Goal: Task Accomplishment & Management: Manage account settings

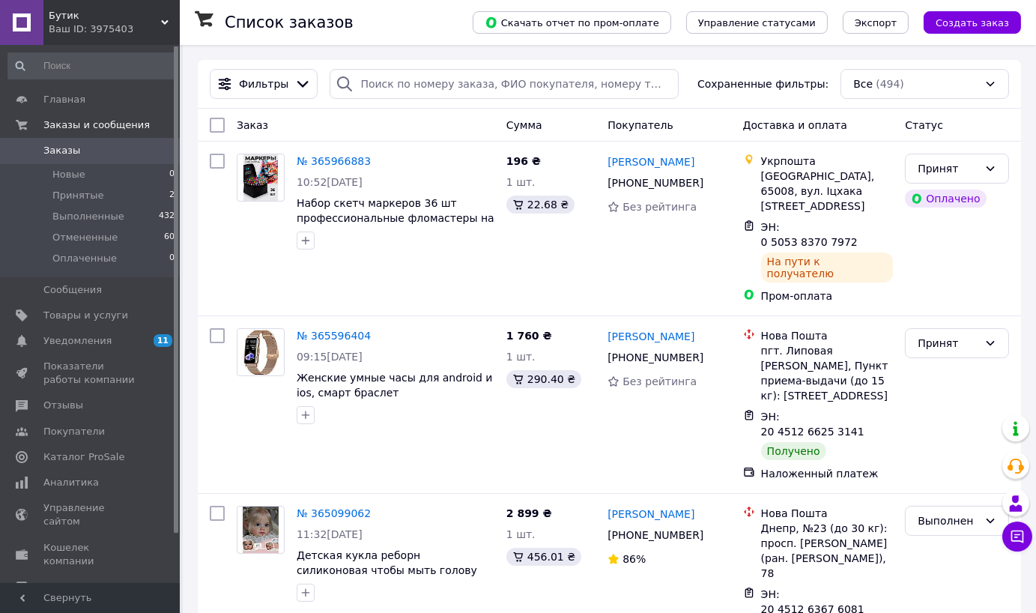
scroll to position [83, 0]
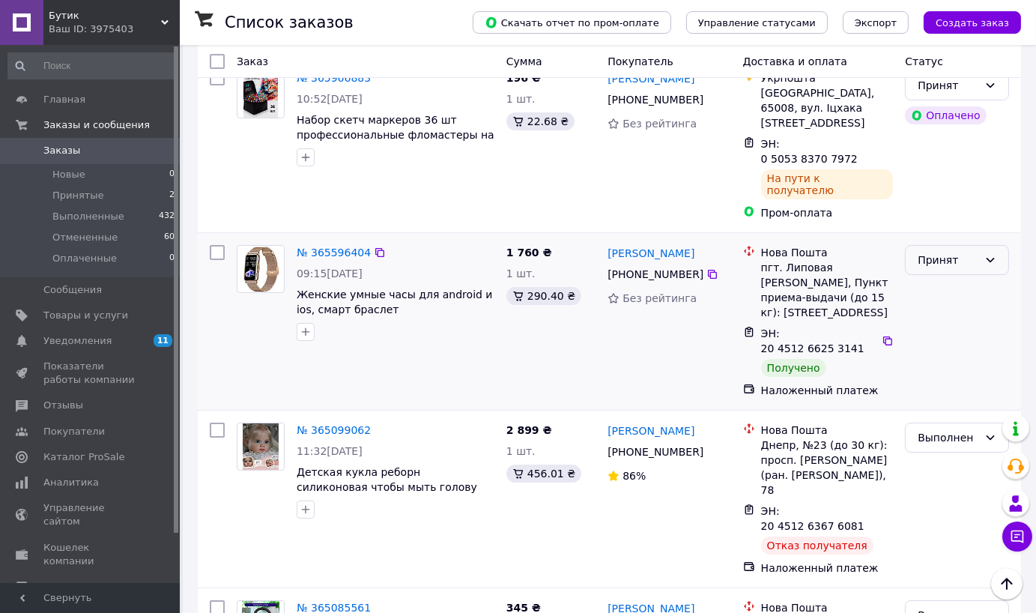
click at [920, 252] on div "Принят" at bounding box center [947, 260] width 61 height 16
click at [917, 241] on li "Выполнен" at bounding box center [956, 250] width 103 height 27
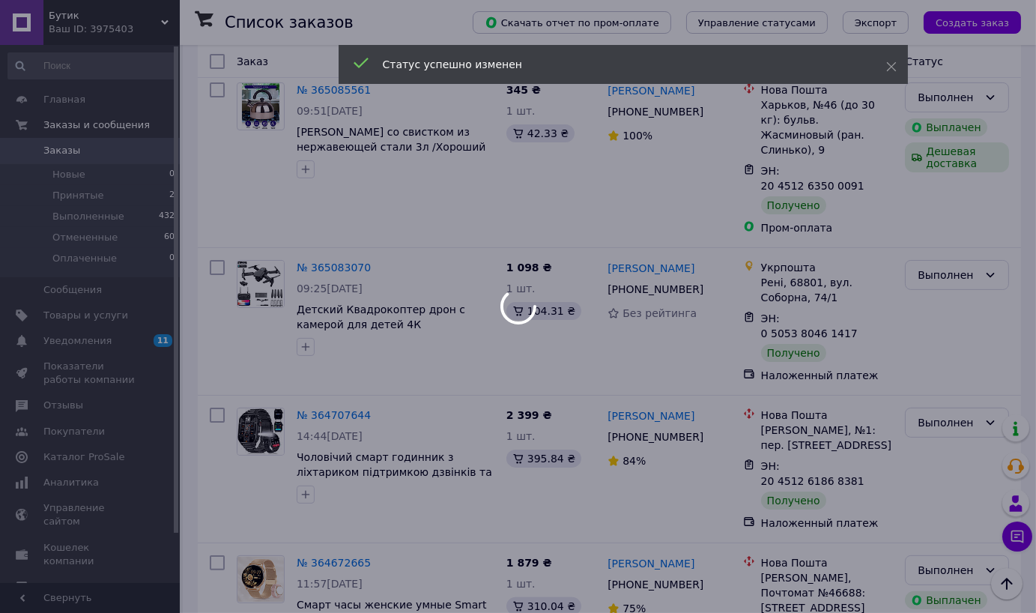
scroll to position [665, 0]
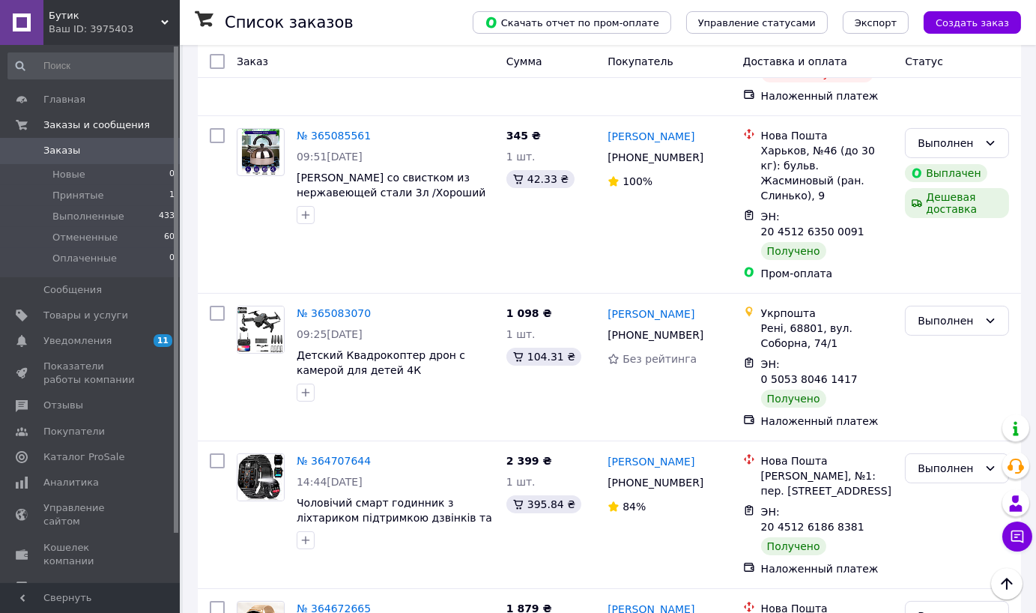
scroll to position [582, 0]
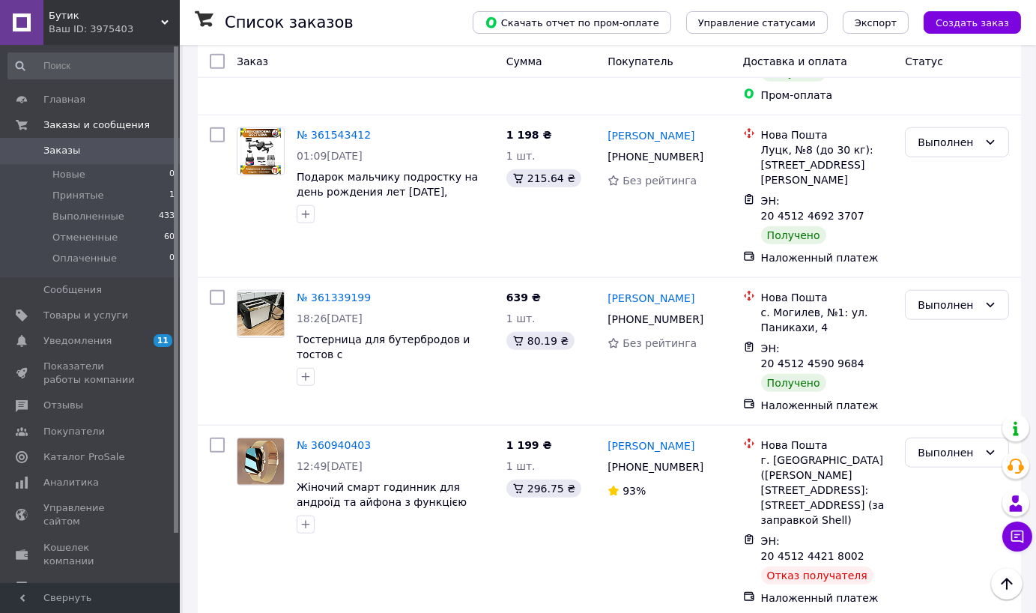
scroll to position [2438, 0]
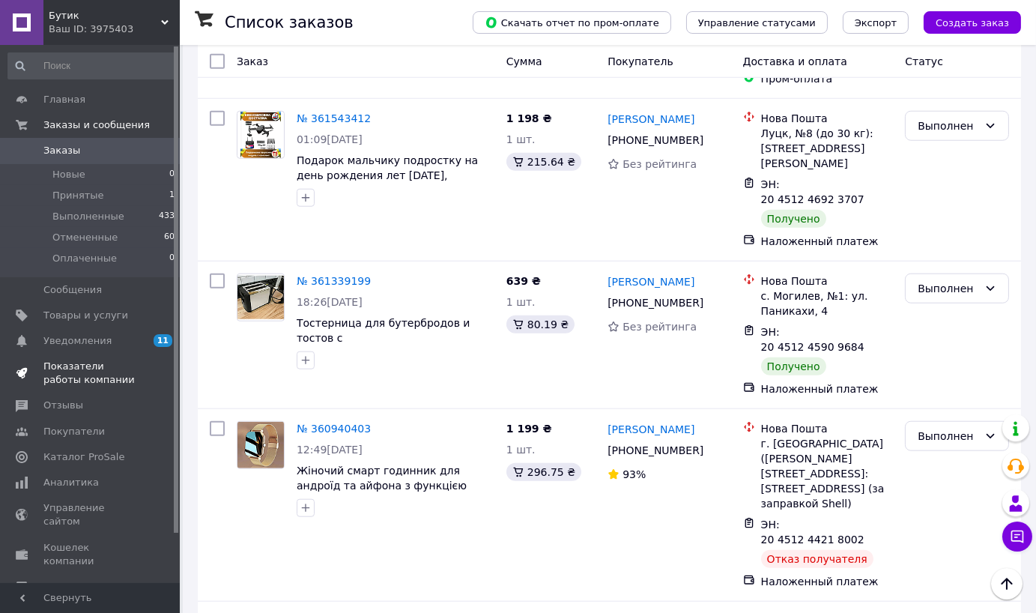
click at [120, 375] on span "Показатели работы компании" at bounding box center [90, 372] width 95 height 27
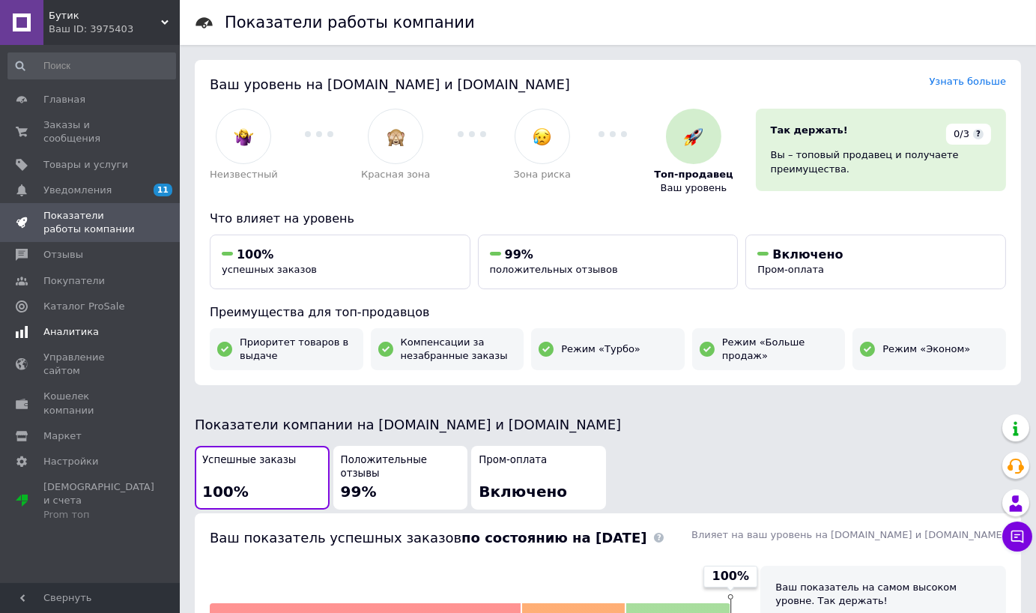
click at [106, 325] on span "Аналитика" at bounding box center [90, 331] width 95 height 13
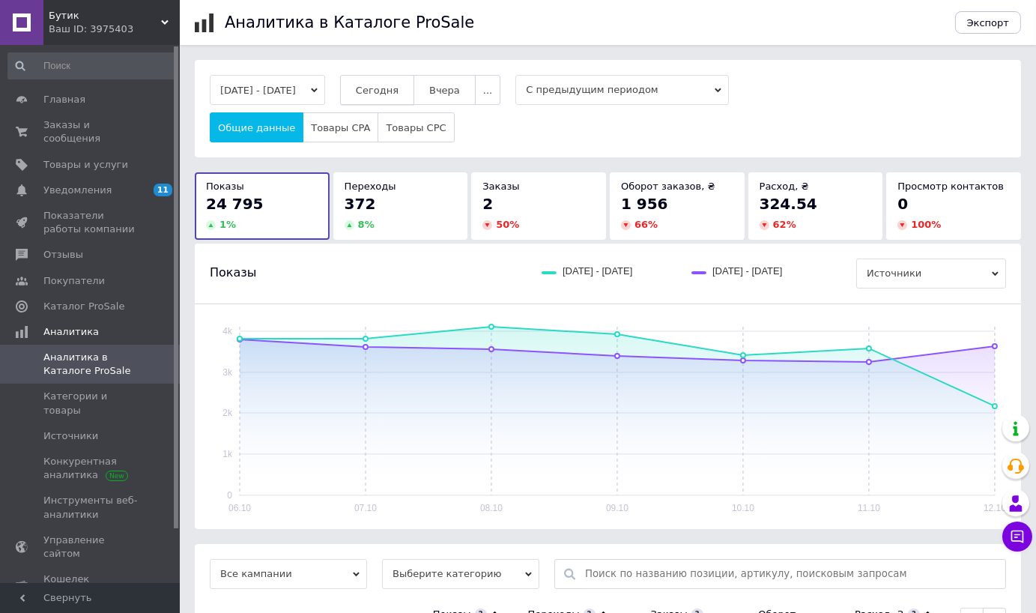
click at [389, 93] on span "Сегодня" at bounding box center [377, 90] width 43 height 11
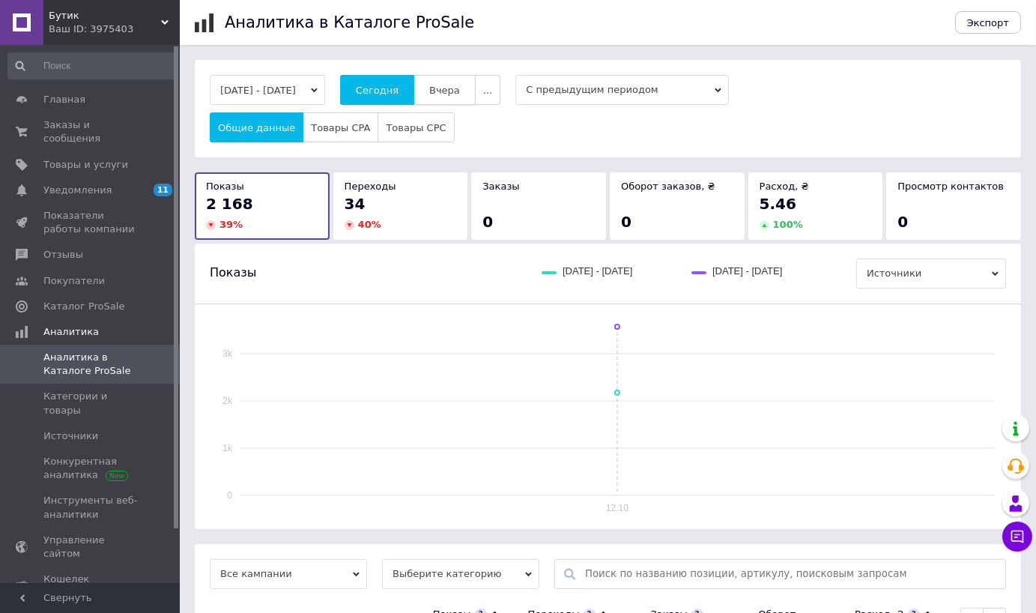
click at [476, 92] on button "Вчера" at bounding box center [444, 90] width 62 height 30
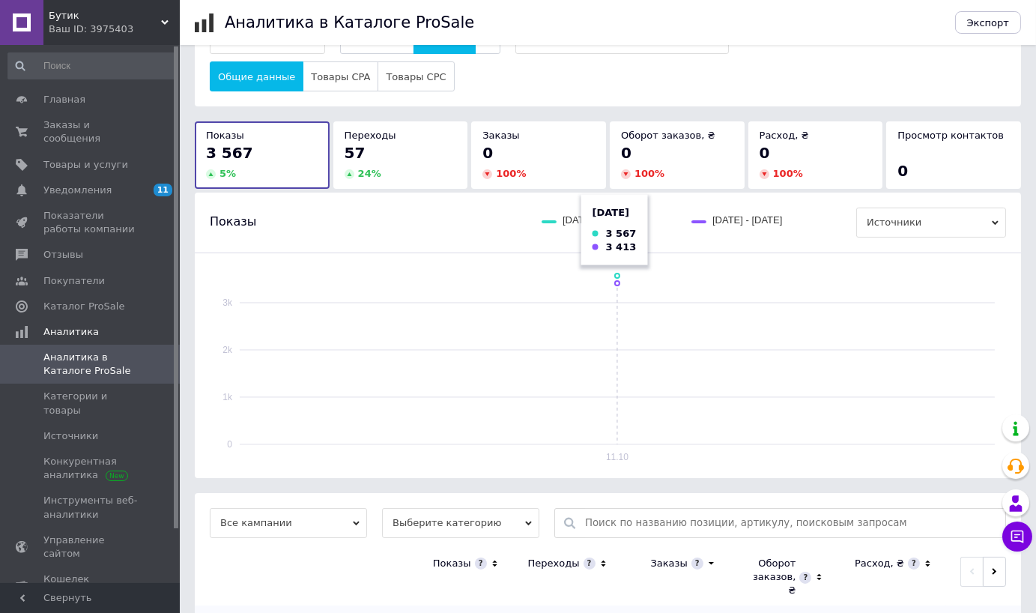
scroll to position [89, 0]
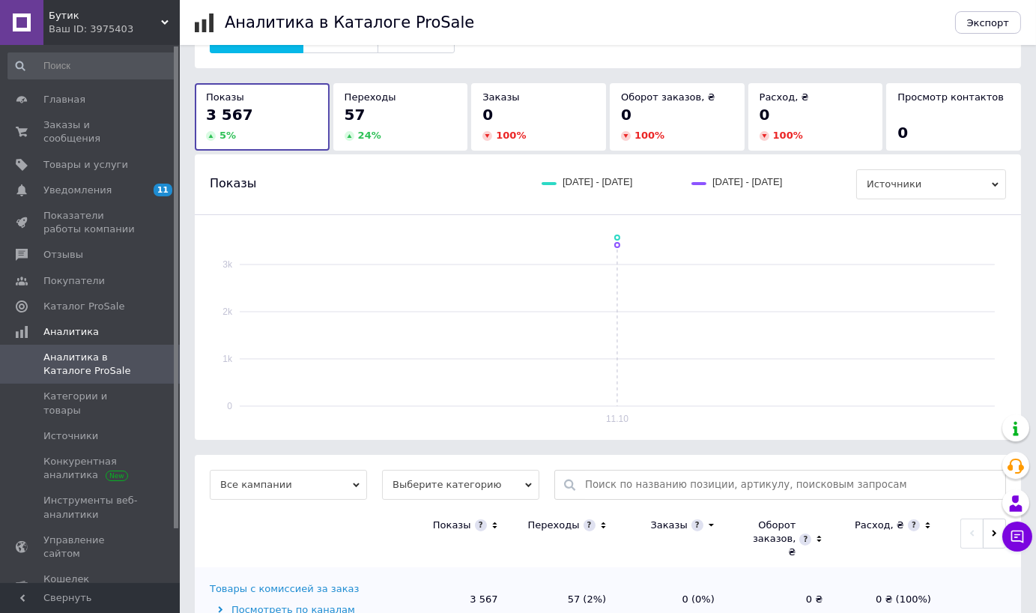
drag, startPoint x: 458, startPoint y: 439, endPoint x: 455, endPoint y: 455, distance: 15.9
click at [458, 470] on span "Выберите категорию" at bounding box center [460, 485] width 157 height 30
click at [451, 523] on li "Все категории" at bounding box center [460, 533] width 157 height 21
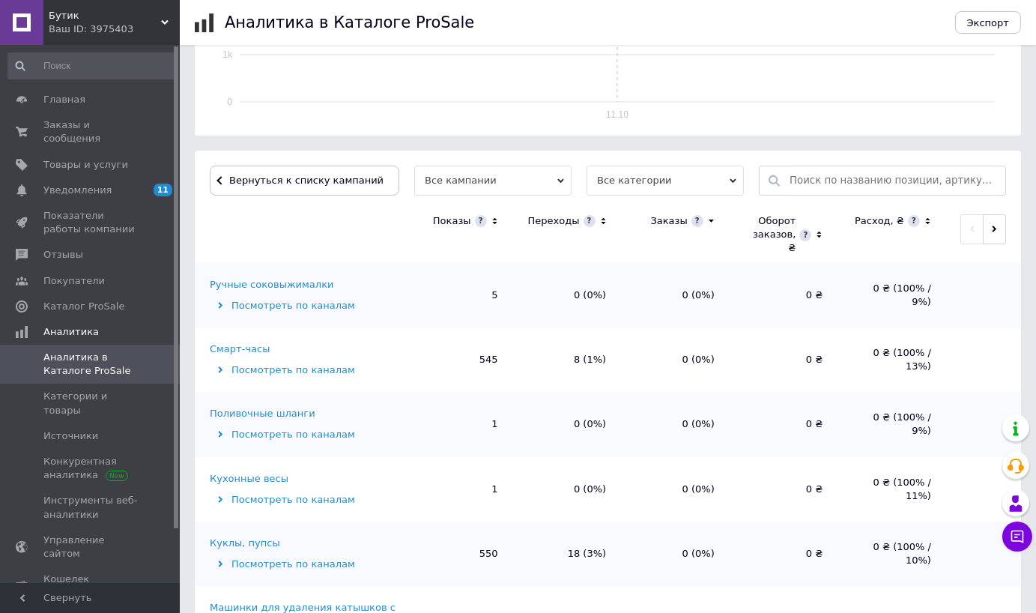
scroll to position [422, 0]
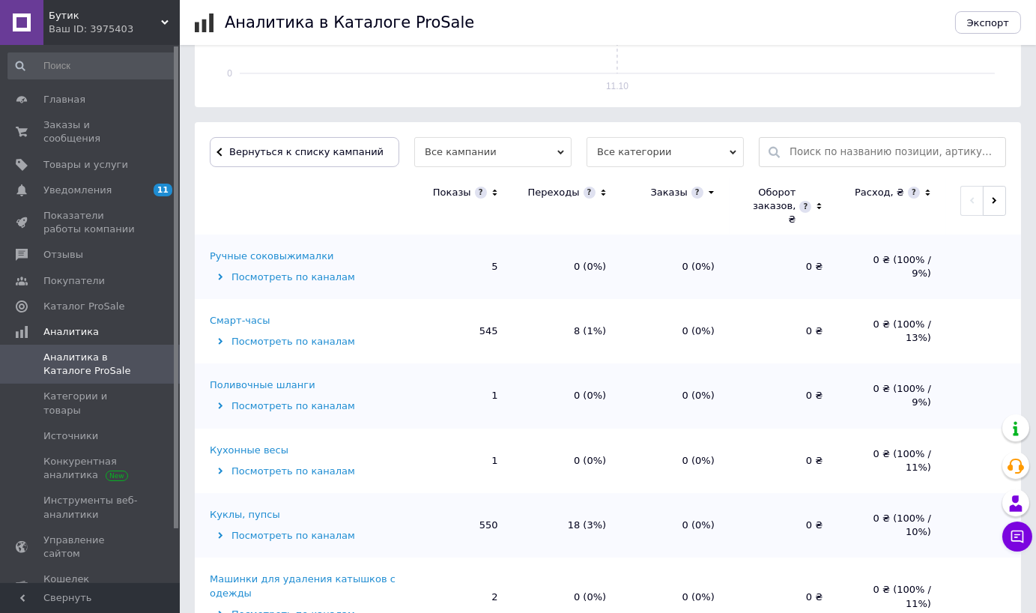
click at [255, 314] on div "Смарт-часы" at bounding box center [240, 320] width 60 height 13
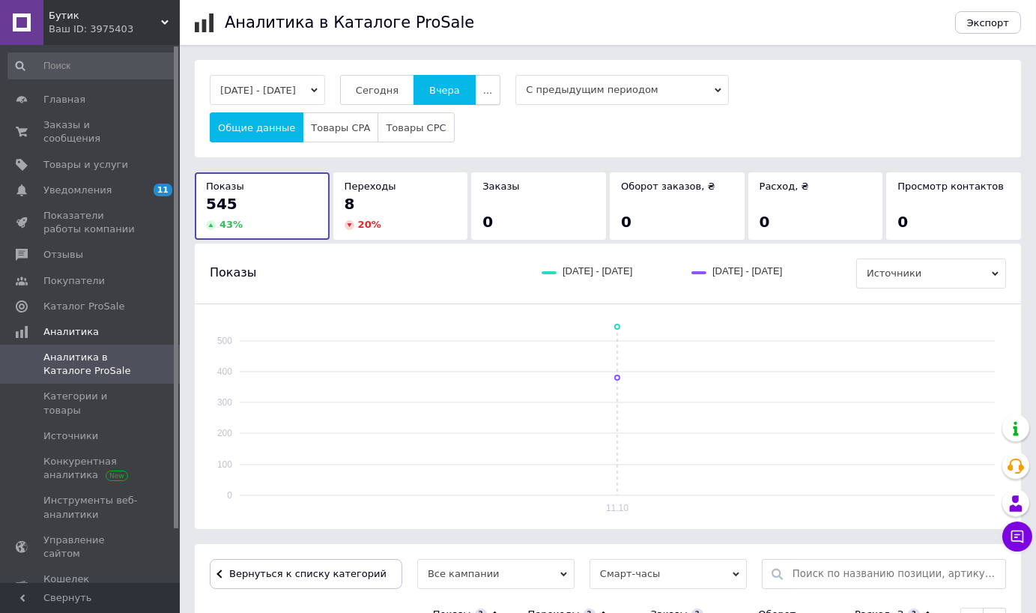
scroll to position [0, 0]
click at [398, 86] on span "Сегодня" at bounding box center [377, 90] width 43 height 11
click at [476, 89] on button "Вчера" at bounding box center [444, 90] width 62 height 30
click at [500, 91] on button "..." at bounding box center [487, 90] width 25 height 30
click at [477, 201] on span "60 дней" at bounding box center [456, 206] width 41 height 11
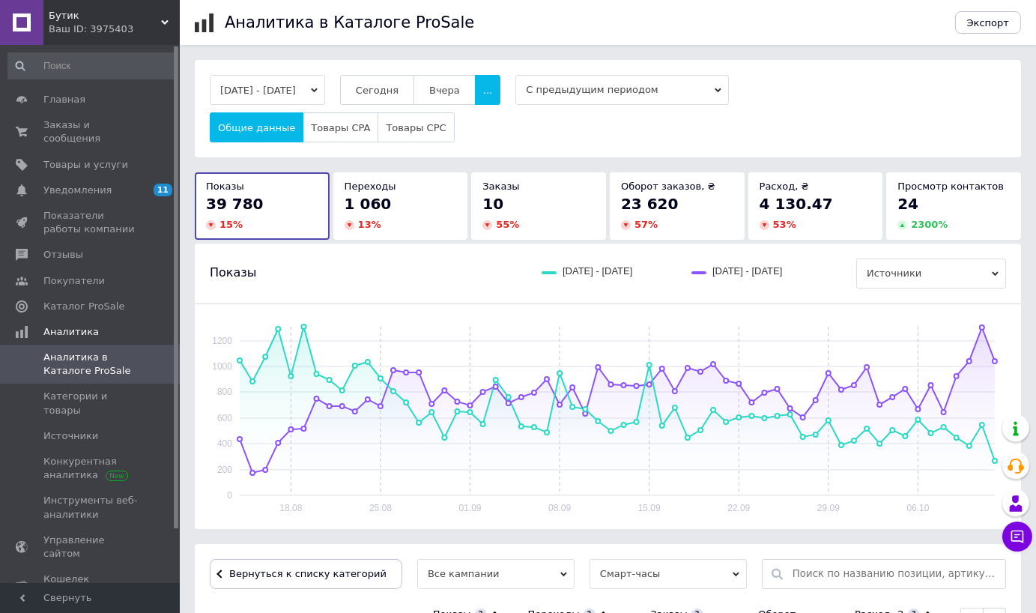
click at [571, 193] on div "10" at bounding box center [538, 203] width 112 height 21
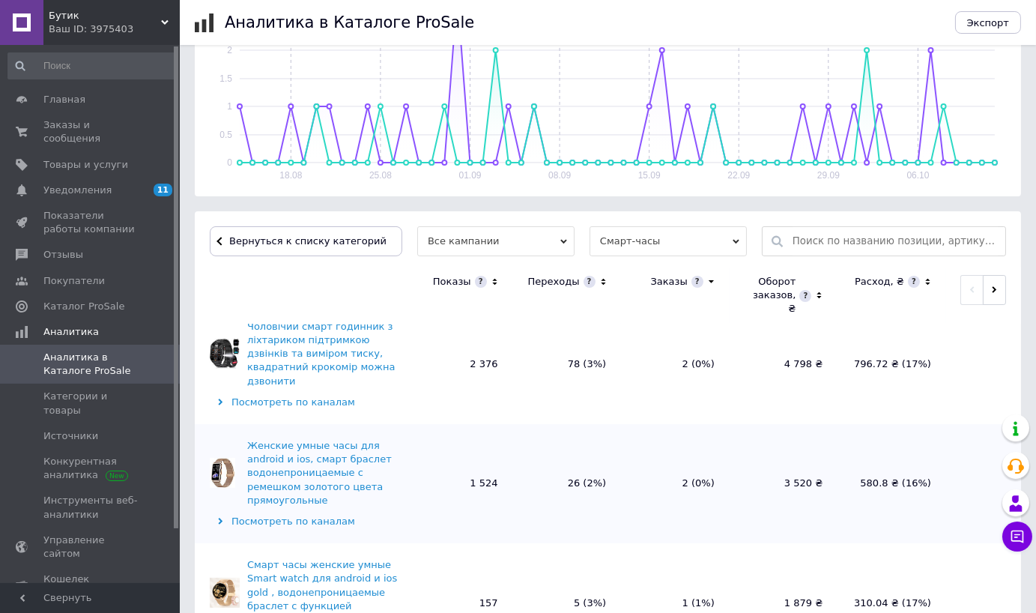
scroll to position [449, 0]
